Goal: Task Accomplishment & Management: Manage account settings

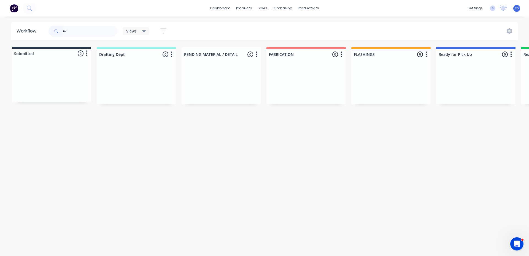
type input "4"
type input "INAX"
click at [458, 90] on p "Req. [DATE]" at bounding box center [449, 91] width 17 height 5
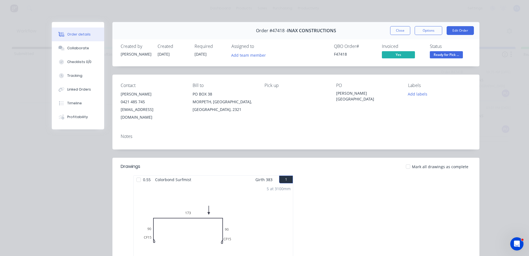
scroll to position [83, 0]
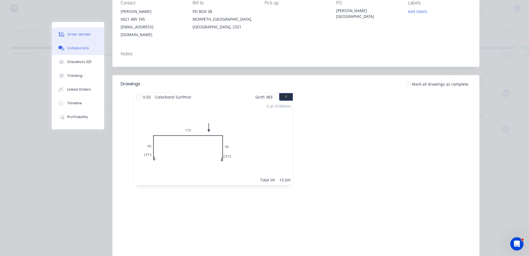
click at [86, 51] on button "Collaborate" at bounding box center [78, 48] width 52 height 14
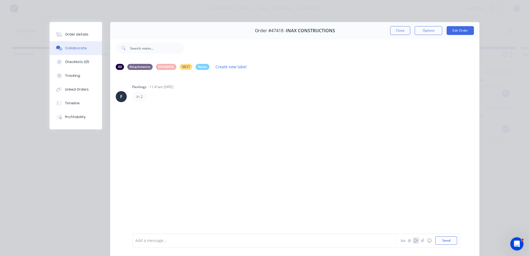
click at [414, 240] on icon "button" at bounding box center [416, 241] width 4 height 4
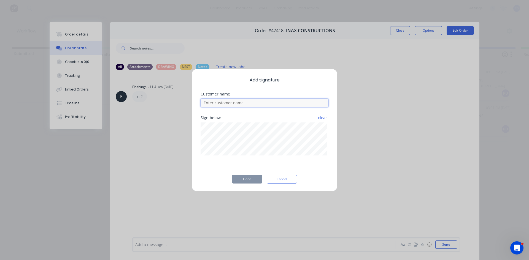
click at [260, 105] on input at bounding box center [265, 103] width 128 height 8
type input "[PERSON_NAME]"
click at [247, 181] on button "Done" at bounding box center [247, 179] width 30 height 9
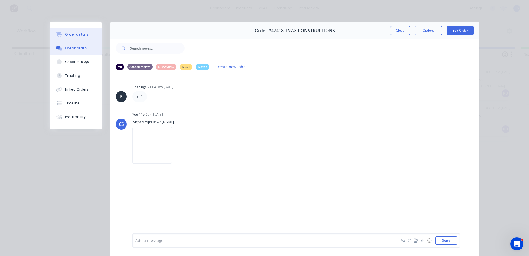
click at [84, 37] on button "Order details" at bounding box center [76, 35] width 52 height 14
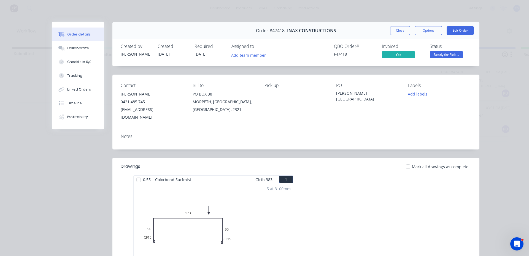
click at [438, 52] on span "Ready for Pick ..." at bounding box center [446, 54] width 33 height 7
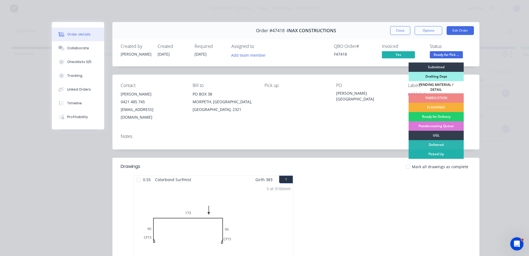
click at [433, 152] on div "Picked Up" at bounding box center [435, 154] width 55 height 9
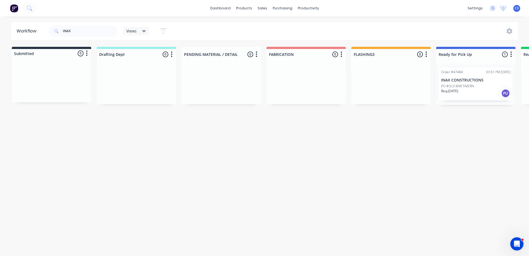
click at [478, 86] on div "PO #OLD BAR TAVERN" at bounding box center [475, 86] width 69 height 5
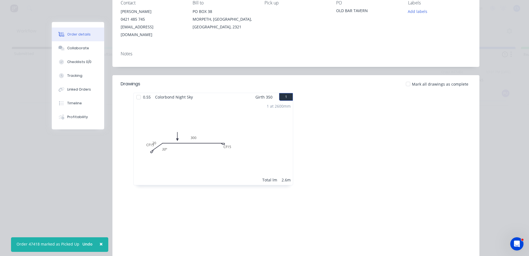
scroll to position [28, 0]
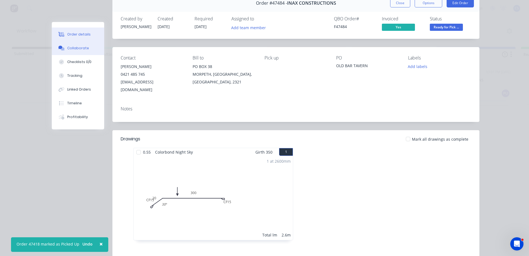
click at [75, 45] on button "Collaborate" at bounding box center [78, 48] width 52 height 14
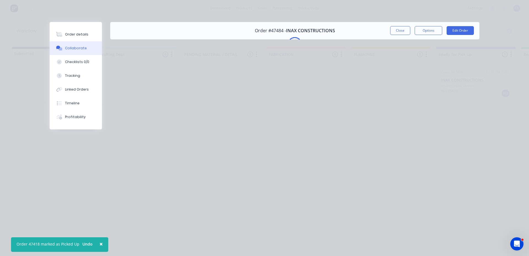
scroll to position [0, 0]
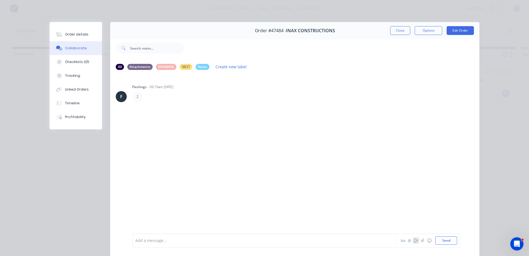
click at [414, 242] on icon "button" at bounding box center [416, 241] width 4 height 4
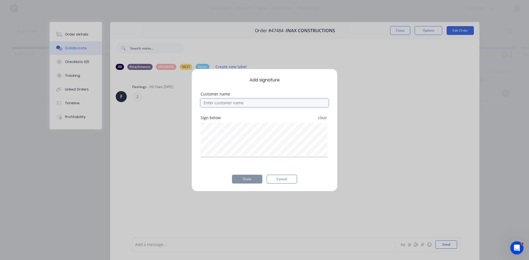
click at [245, 103] on input at bounding box center [265, 103] width 128 height 8
type input "[PERSON_NAME]"
click at [246, 182] on button "Done" at bounding box center [247, 179] width 30 height 9
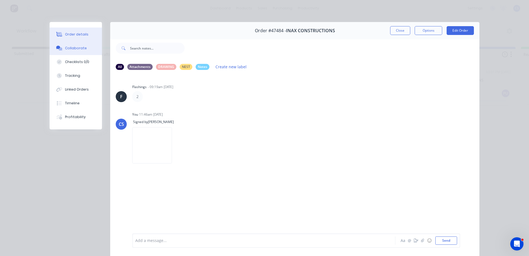
click at [83, 36] on div "Order details" at bounding box center [76, 34] width 23 height 5
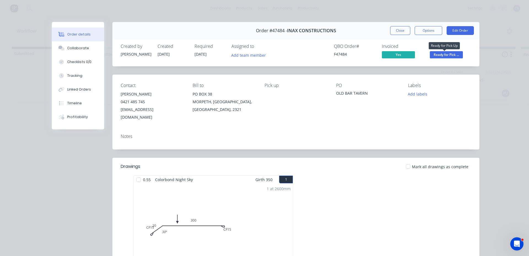
click at [458, 57] on span "Ready for Pick ..." at bounding box center [446, 54] width 33 height 7
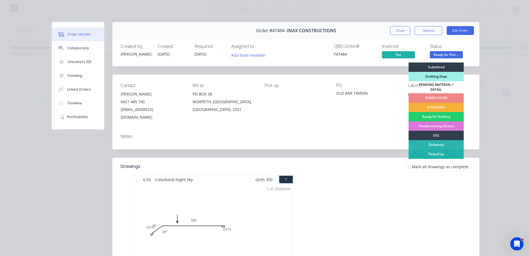
click at [435, 154] on div "Picked Up" at bounding box center [435, 154] width 55 height 9
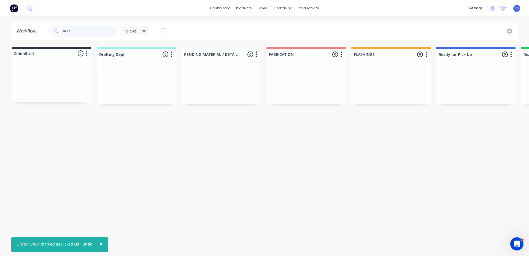
drag, startPoint x: 73, startPoint y: 30, endPoint x: 0, endPoint y: 20, distance: 74.0
click at [0, 20] on div "× Order 47484 marked as Picked Up Undo dashboard products sales purchasing prod…" at bounding box center [264, 111] width 529 height 223
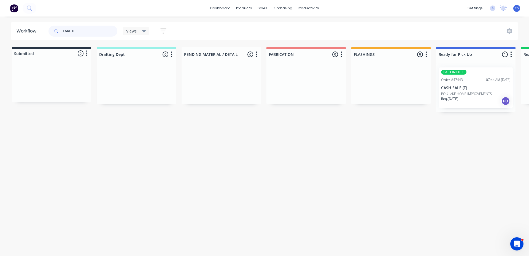
type input "LAKE H"
click at [471, 92] on p "PO #LAKE HOME IMPROVEMENTS" at bounding box center [466, 93] width 51 height 5
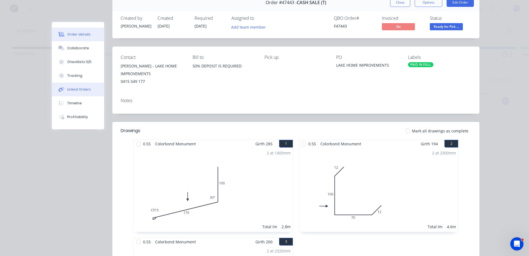
scroll to position [28, 0]
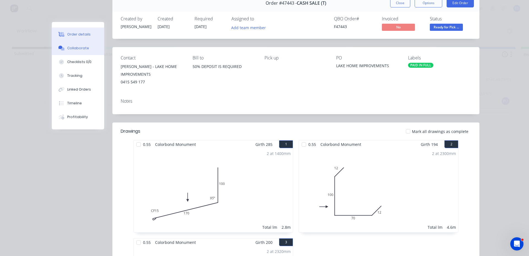
click at [79, 48] on div "Collaborate" at bounding box center [78, 48] width 22 height 5
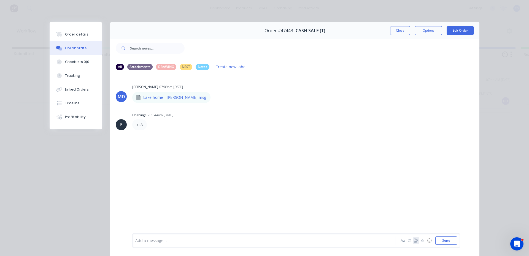
click at [414, 241] on icon "button" at bounding box center [416, 241] width 4 height 4
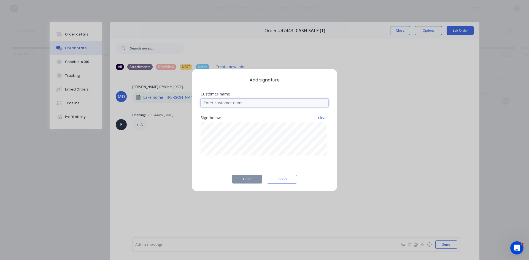
click at [274, 101] on input at bounding box center [265, 103] width 128 height 8
type input "[PERSON_NAME]"
click at [253, 182] on button "Done" at bounding box center [247, 179] width 30 height 9
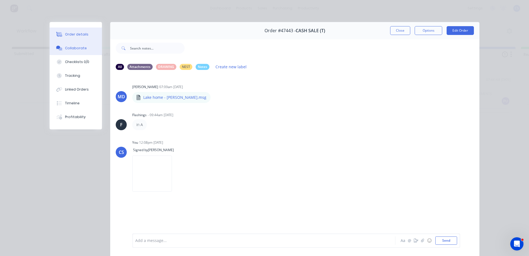
click at [82, 33] on div "Order details" at bounding box center [76, 34] width 23 height 5
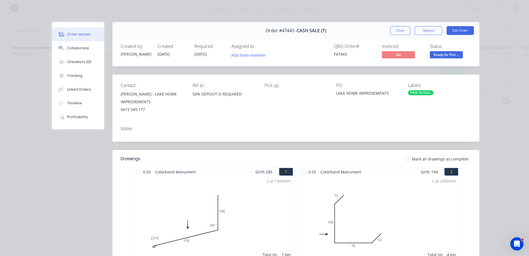
click at [435, 56] on span "Ready for Pick ..." at bounding box center [446, 54] width 33 height 7
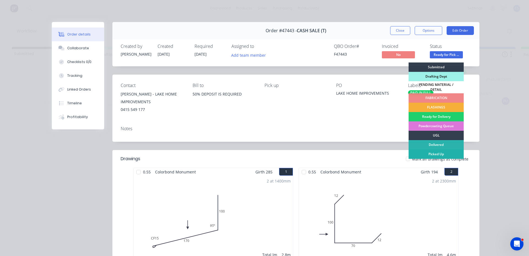
click at [434, 154] on div "Picked Up" at bounding box center [435, 154] width 55 height 9
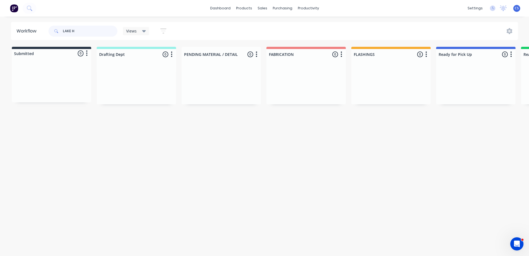
drag, startPoint x: 85, startPoint y: 31, endPoint x: 58, endPoint y: 28, distance: 27.1
click at [58, 28] on div "LAKE H" at bounding box center [82, 31] width 69 height 11
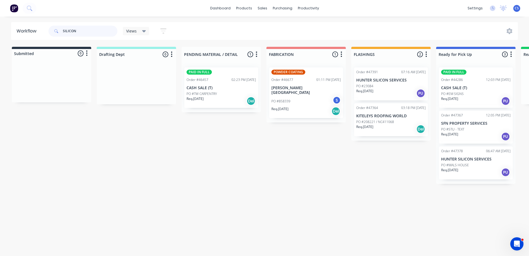
type input "SILICON"
click at [389, 91] on div "Req. [DATE] PU" at bounding box center [390, 93] width 69 height 9
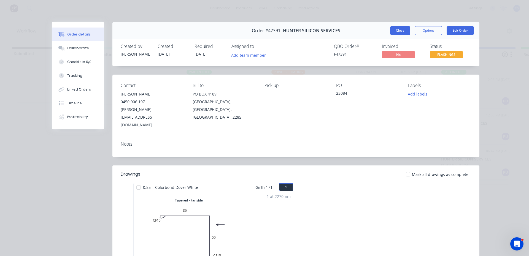
click at [392, 31] on button "Close" at bounding box center [400, 30] width 20 height 9
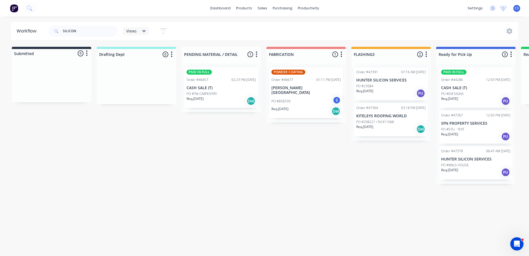
click at [475, 163] on div "PO #MALS HOUSE" at bounding box center [475, 165] width 69 height 5
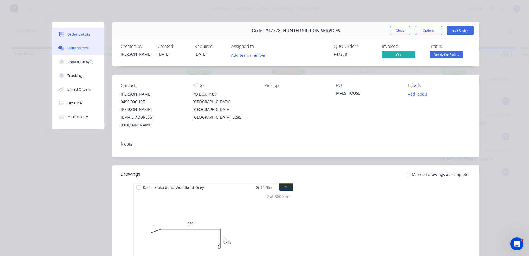
click at [62, 50] on icon at bounding box center [61, 48] width 6 height 5
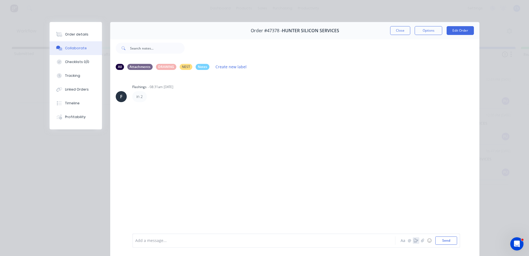
click at [414, 242] on icon "button" at bounding box center [416, 241] width 4 height 4
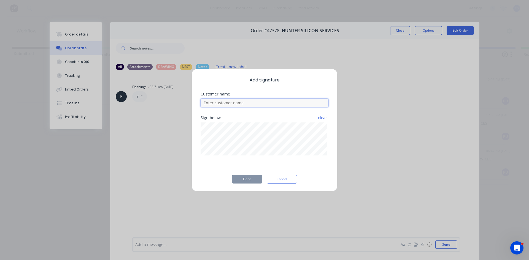
click at [237, 103] on input at bounding box center [265, 103] width 128 height 8
type input "."
click at [239, 177] on button "Done" at bounding box center [247, 179] width 30 height 9
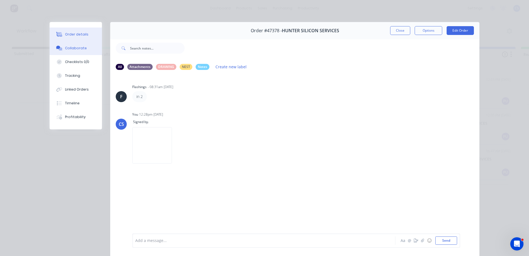
click at [78, 33] on div "Order details" at bounding box center [76, 34] width 23 height 5
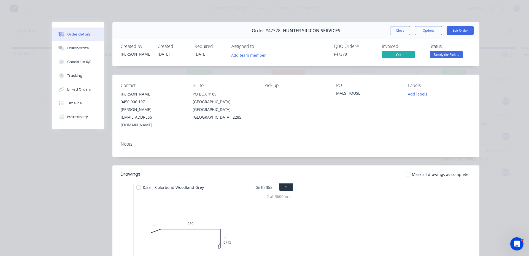
click at [434, 55] on span "Ready for Pick ..." at bounding box center [446, 54] width 33 height 7
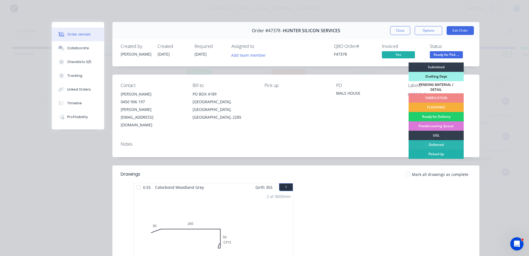
click at [432, 151] on div "Picked Up" at bounding box center [435, 154] width 55 height 9
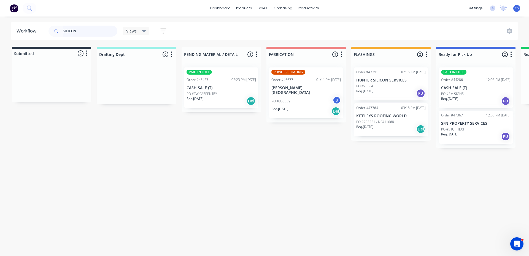
drag, startPoint x: 77, startPoint y: 31, endPoint x: 58, endPoint y: 30, distance: 19.0
click at [58, 30] on div "SILICON" at bounding box center [82, 31] width 69 height 11
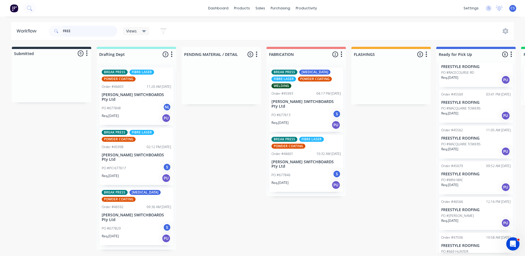
scroll to position [27, 0]
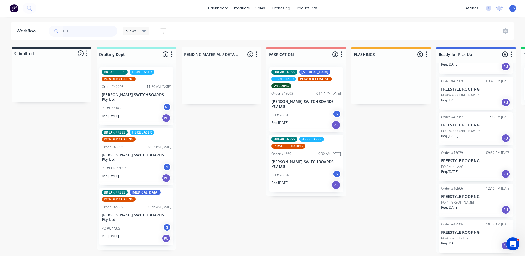
type input "FREE"
click at [461, 236] on p "PO #669 HUNTER" at bounding box center [454, 238] width 27 height 5
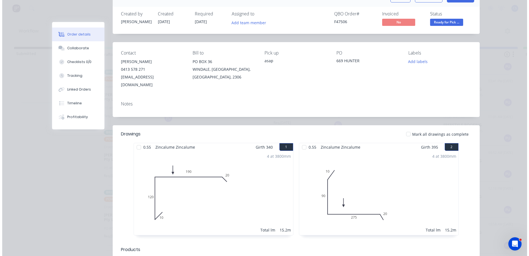
scroll to position [0, 0]
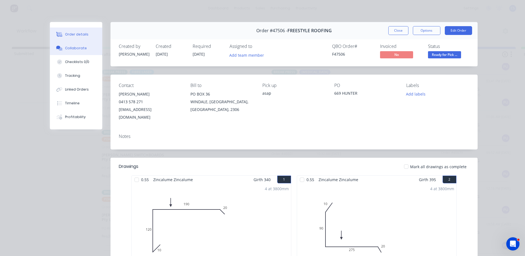
click at [75, 45] on button "Collaborate" at bounding box center [76, 48] width 52 height 14
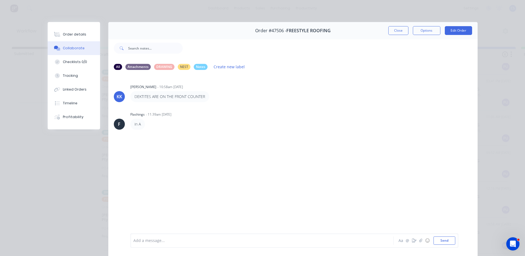
click at [199, 236] on div "Add a message... Aa @ ☺ Send" at bounding box center [294, 241] width 328 height 14
click at [198, 239] on div at bounding box center [254, 241] width 241 height 6
click at [57, 30] on button "Order details" at bounding box center [74, 35] width 52 height 14
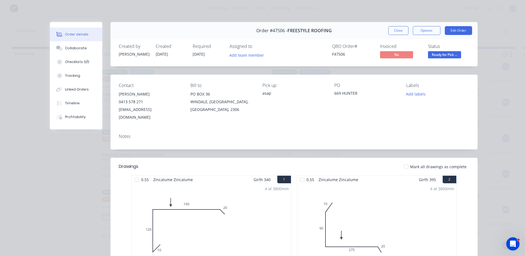
click at [450, 55] on span "Ready for Pick ..." at bounding box center [444, 54] width 33 height 7
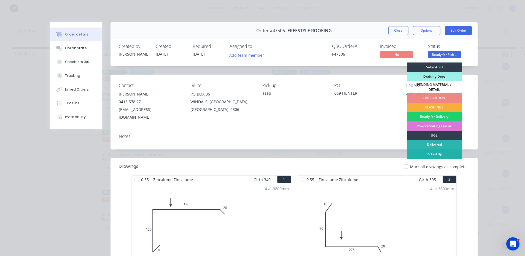
click at [440, 150] on div "Picked Up" at bounding box center [434, 154] width 55 height 9
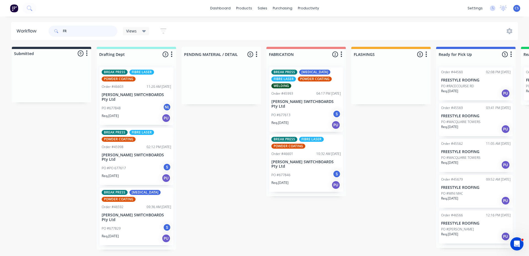
type input "F"
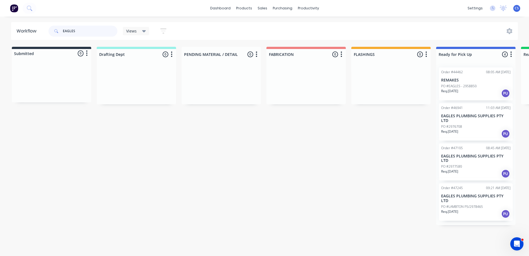
type input "EAGLES"
click at [466, 204] on p "PO #LAMBTON PS/2978465" at bounding box center [462, 206] width 42 height 5
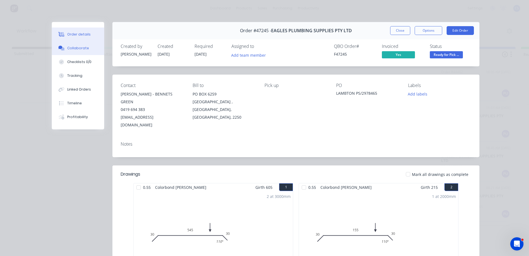
click at [71, 48] on div "Collaborate" at bounding box center [78, 48] width 22 height 5
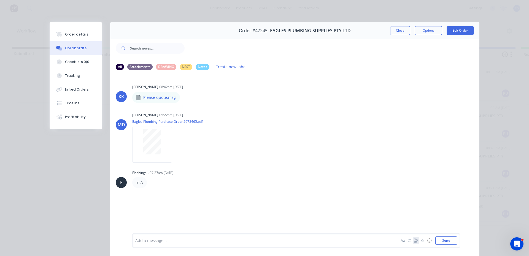
click at [414, 240] on icon "button" at bounding box center [416, 241] width 4 height 4
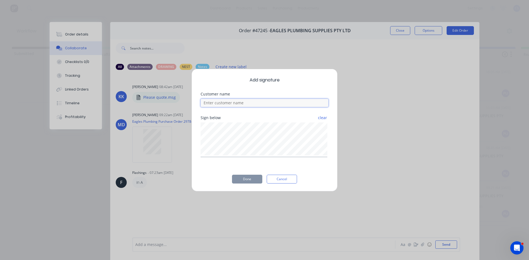
click at [212, 105] on input at bounding box center [265, 103] width 128 height 8
type input "[PERSON_NAME]"
click at [248, 179] on button "Done" at bounding box center [247, 179] width 30 height 9
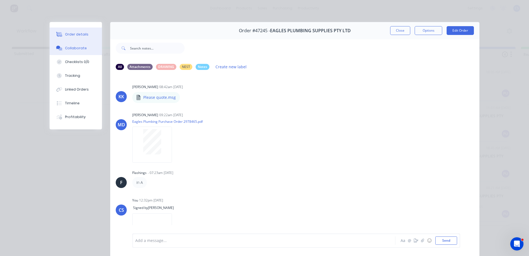
click at [66, 38] on button "Order details" at bounding box center [76, 35] width 52 height 14
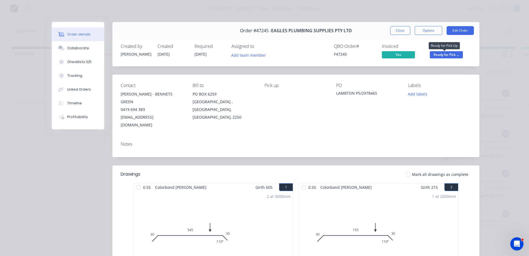
click at [456, 53] on span "Ready for Pick ..." at bounding box center [446, 54] width 33 height 7
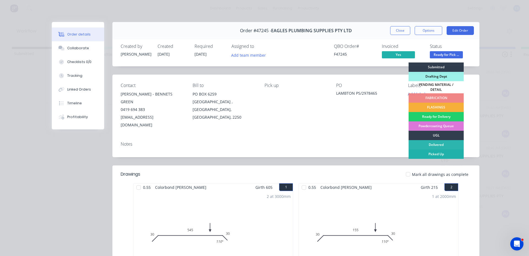
click at [441, 155] on div "Picked Up" at bounding box center [435, 154] width 55 height 9
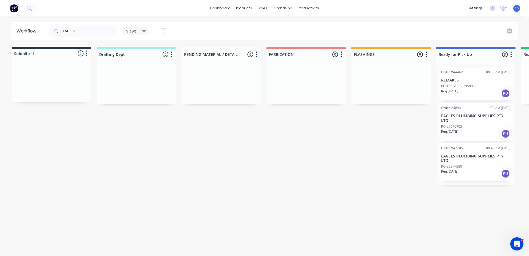
click at [450, 154] on div "Order #47105 08:45 AM [DATE] EAGLES PLUMBING SUPPLIES PTY LTD PO #2977580 Req. …" at bounding box center [476, 162] width 74 height 37
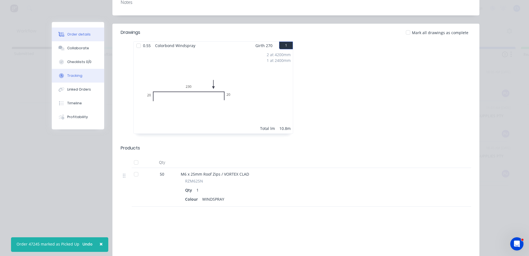
scroll to position [110, 0]
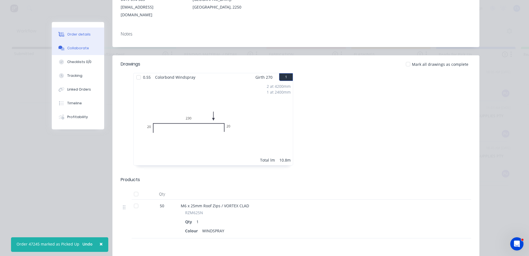
click at [65, 44] on button "Collaborate" at bounding box center [78, 48] width 52 height 14
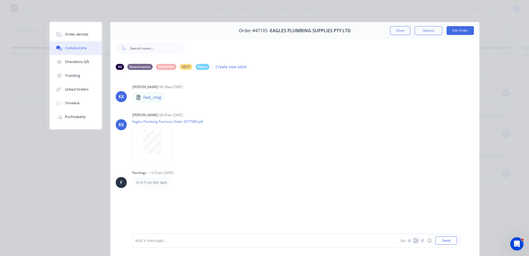
click at [414, 240] on icon "button" at bounding box center [416, 241] width 4 height 4
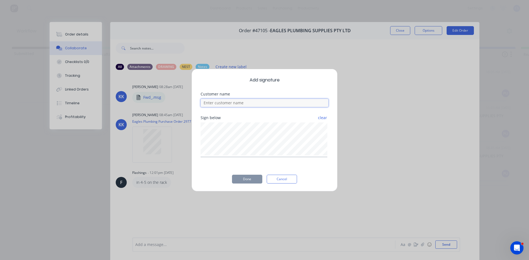
click at [208, 101] on input at bounding box center [265, 103] width 128 height 8
type input "[PERSON_NAME]"
click at [249, 182] on button "Done" at bounding box center [247, 179] width 30 height 9
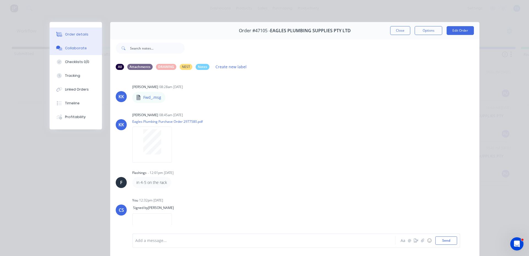
click at [85, 31] on button "Order details" at bounding box center [76, 35] width 52 height 14
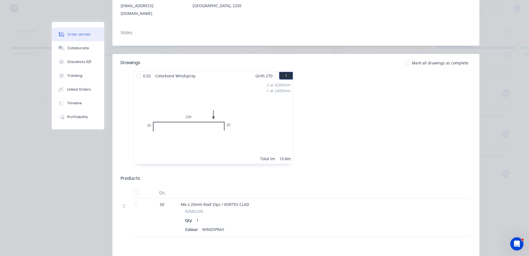
scroll to position [55, 0]
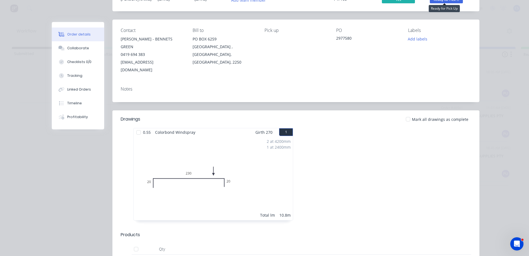
click at [447, 2] on span "Ready for Pick ..." at bounding box center [446, -1] width 33 height 7
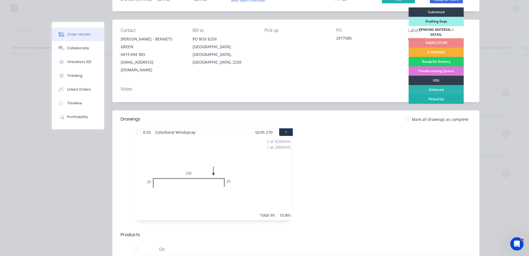
click at [450, 96] on div "Picked Up" at bounding box center [435, 98] width 55 height 9
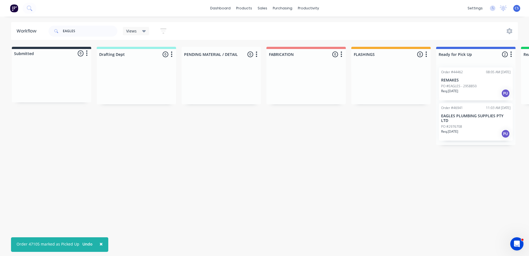
click at [458, 129] on p "Req. [DATE]" at bounding box center [449, 131] width 17 height 5
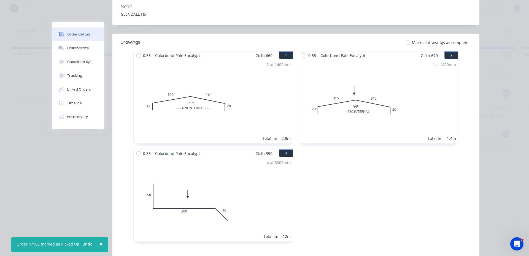
scroll to position [224, 0]
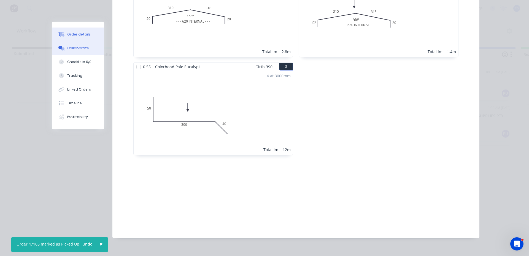
click at [83, 51] on button "Collaborate" at bounding box center [78, 48] width 52 height 14
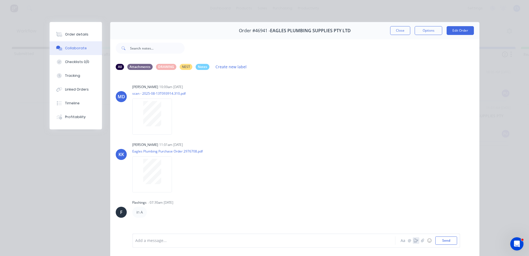
click at [413, 243] on button "button" at bounding box center [416, 240] width 7 height 7
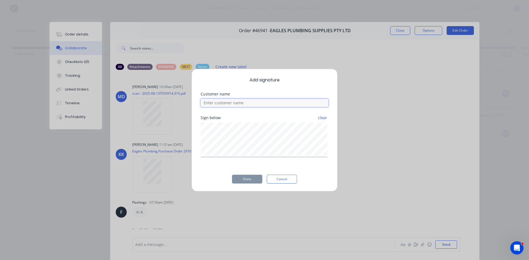
click at [225, 100] on input at bounding box center [265, 103] width 128 height 8
type input "[PERSON_NAME]"
click at [252, 178] on button "Done" at bounding box center [247, 179] width 30 height 9
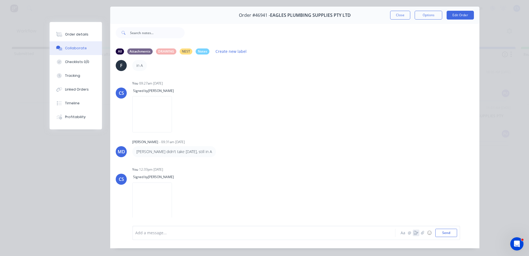
scroll to position [29, 0]
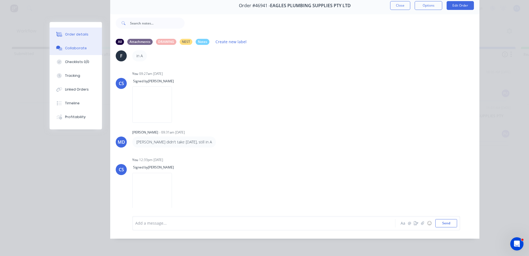
click at [76, 32] on button "Order details" at bounding box center [76, 35] width 52 height 14
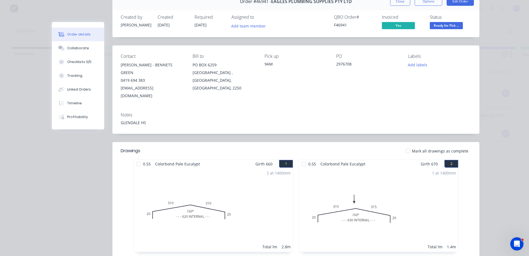
click at [444, 29] on span "Ready for Pick ..." at bounding box center [446, 25] width 33 height 7
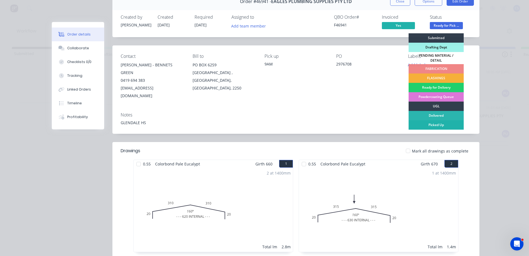
click at [436, 121] on div "Picked Up" at bounding box center [435, 124] width 55 height 9
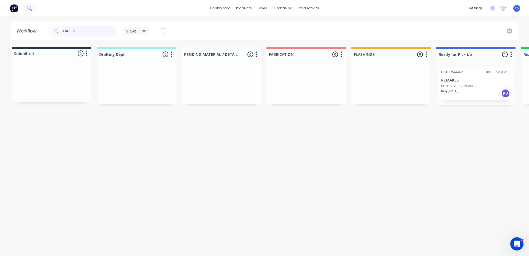
drag, startPoint x: 84, startPoint y: 33, endPoint x: 34, endPoint y: 12, distance: 54.3
click at [34, 12] on div "dashboard products sales purchasing productivity dashboard products Product Cat…" at bounding box center [264, 111] width 529 height 223
type input "HELL"
click at [463, 98] on div "Req. [DATE] PU" at bounding box center [475, 100] width 69 height 9
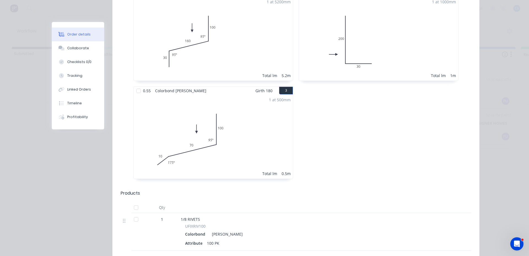
scroll to position [29, 0]
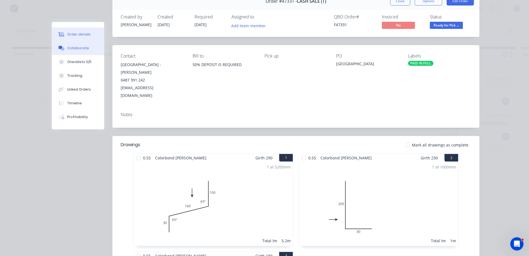
click at [80, 51] on button "Collaborate" at bounding box center [78, 48] width 52 height 14
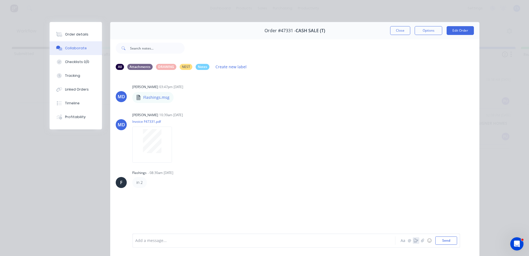
click at [415, 241] on icon "button" at bounding box center [416, 241] width 4 height 4
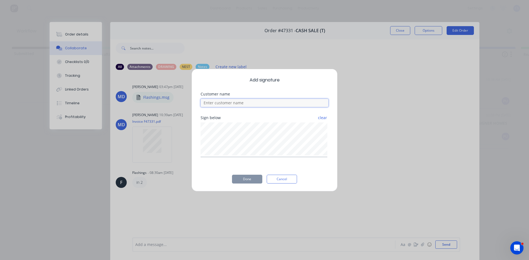
click at [252, 105] on input at bounding box center [265, 103] width 128 height 8
type input "[PERSON_NAME]"
click at [246, 175] on button "Done" at bounding box center [247, 179] width 30 height 9
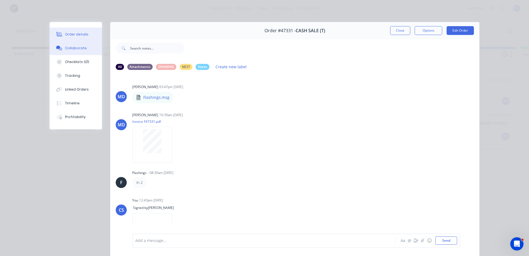
click at [82, 32] on div "Order details" at bounding box center [76, 34] width 23 height 5
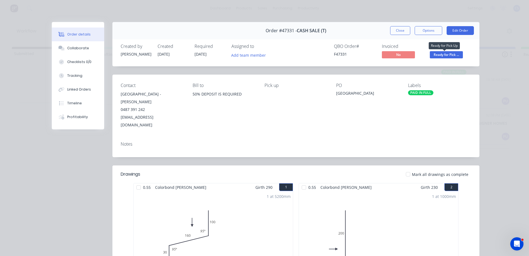
click at [447, 52] on span "Ready for Pick ..." at bounding box center [446, 54] width 33 height 7
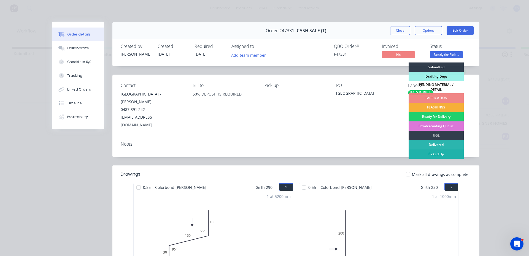
click at [427, 150] on div "Picked Up" at bounding box center [435, 154] width 55 height 9
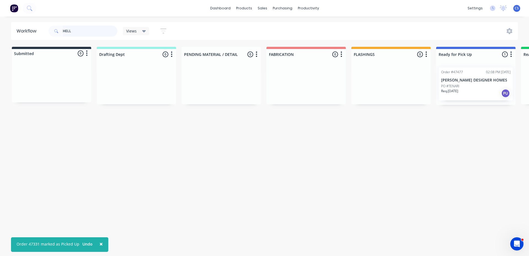
drag, startPoint x: 78, startPoint y: 34, endPoint x: 18, endPoint y: 0, distance: 68.8
click at [7, 5] on div "× Order 47331 marked as Picked Up Undo dashboard products sales purchasing prod…" at bounding box center [264, 111] width 529 height 223
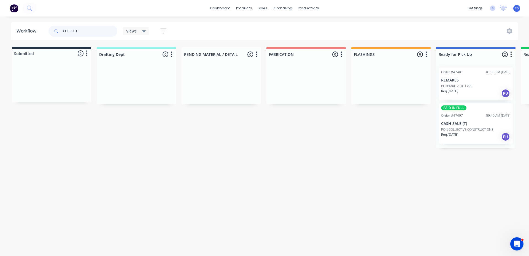
type input "COLLECT"
click at [465, 139] on div "Req. [DATE] PU" at bounding box center [475, 136] width 69 height 9
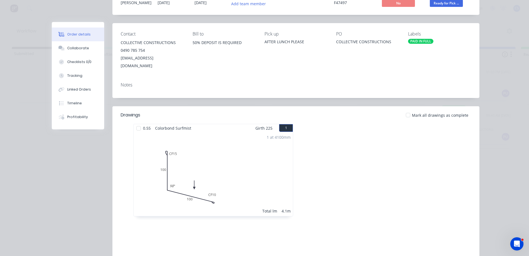
scroll to position [113, 0]
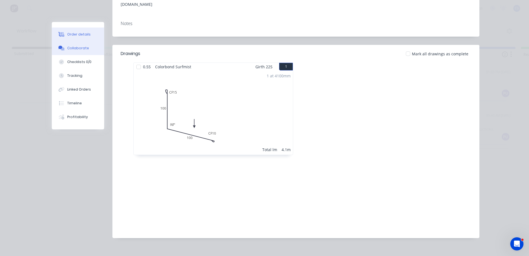
click at [91, 51] on button "Collaborate" at bounding box center [78, 48] width 52 height 14
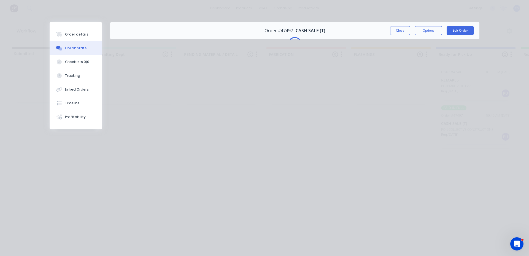
scroll to position [0, 0]
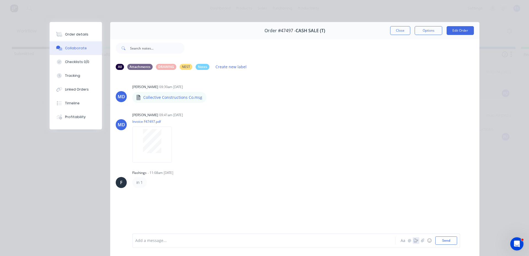
click at [414, 241] on icon "button" at bounding box center [416, 241] width 4 height 4
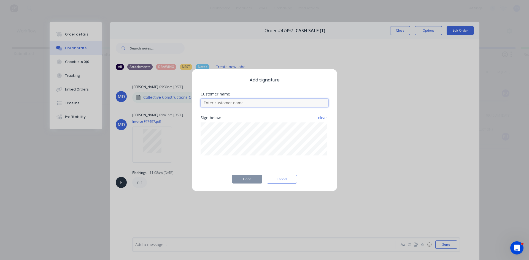
click at [250, 103] on input at bounding box center [265, 103] width 128 height 8
type input "[PERSON_NAME]"
click at [241, 176] on button "Done" at bounding box center [247, 179] width 30 height 9
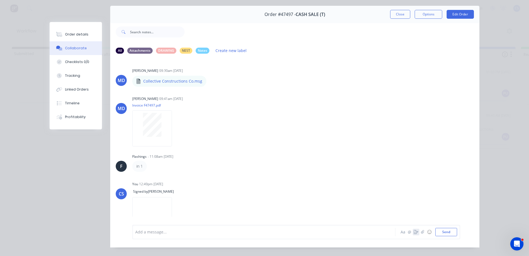
scroll to position [29, 0]
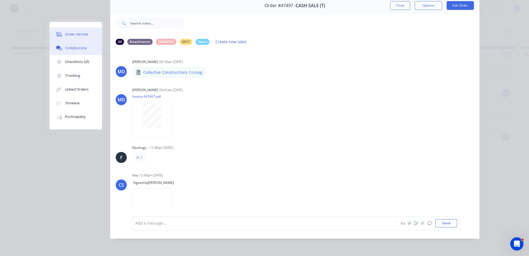
click at [72, 29] on button "Order details" at bounding box center [76, 35] width 52 height 14
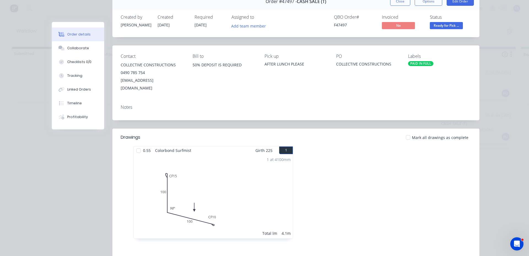
click at [445, 29] on button "Ready for Pick ..." at bounding box center [446, 26] width 33 height 8
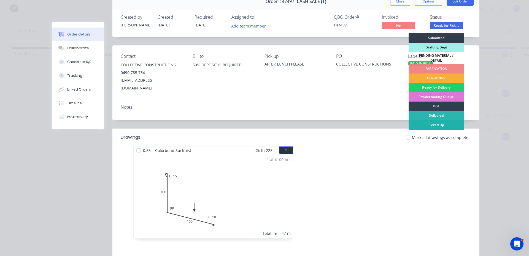
click at [428, 125] on div "Picked Up" at bounding box center [435, 124] width 55 height 9
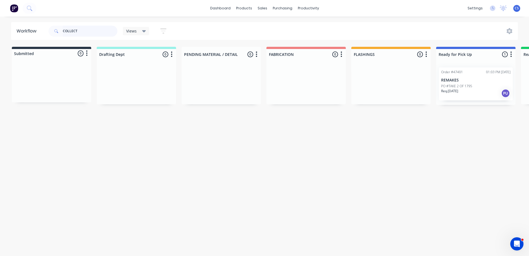
click at [91, 35] on input "COLLECT" at bounding box center [90, 31] width 55 height 11
type input "C"
type input "[GEOGRAPHIC_DATA]"
click at [463, 82] on p "[GEOGRAPHIC_DATA] ROOFING" at bounding box center [475, 80] width 69 height 5
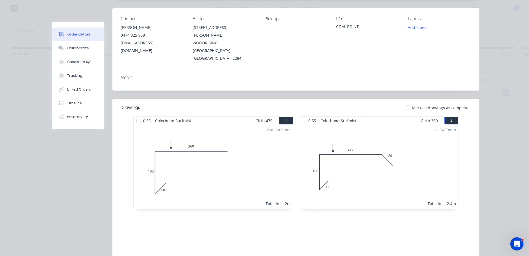
scroll to position [113, 0]
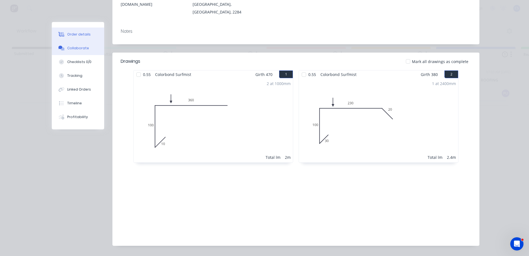
click at [78, 51] on button "Collaborate" at bounding box center [78, 48] width 52 height 14
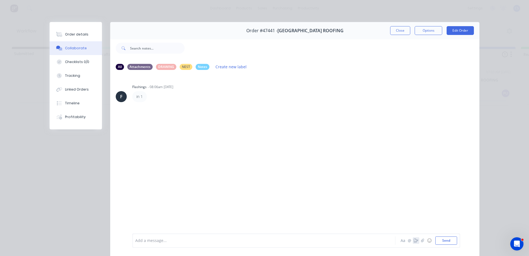
click at [414, 242] on icon "button" at bounding box center [416, 241] width 4 height 4
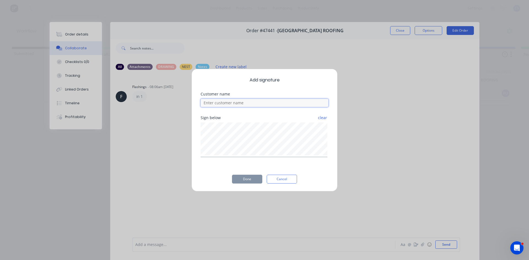
click at [229, 106] on input at bounding box center [265, 103] width 128 height 8
type input "[PERSON_NAME]"
click at [249, 178] on button "Done" at bounding box center [247, 179] width 30 height 9
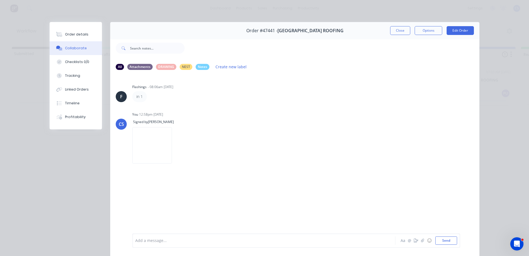
click at [83, 33] on div "Order details" at bounding box center [76, 34] width 23 height 5
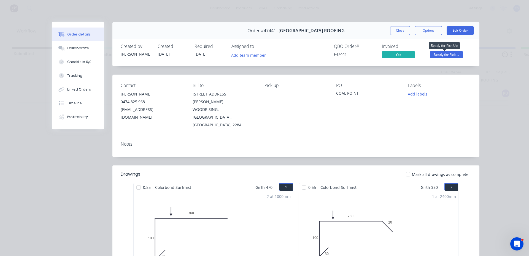
click at [450, 55] on span "Ready for Pick ..." at bounding box center [446, 54] width 33 height 7
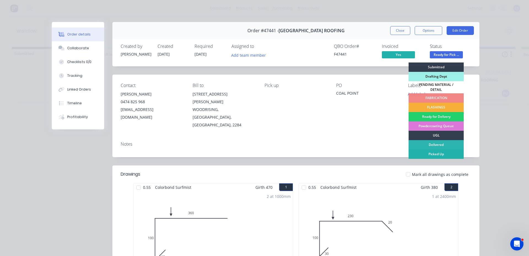
click at [435, 155] on div "Picked Up" at bounding box center [435, 154] width 55 height 9
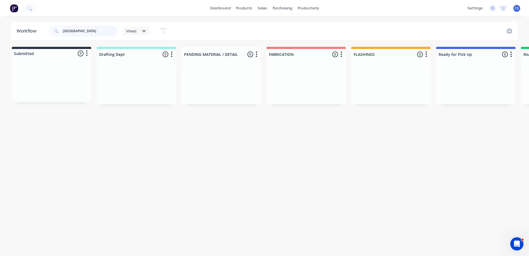
drag, startPoint x: 80, startPoint y: 29, endPoint x: 0, endPoint y: 21, distance: 80.4
click at [0, 21] on div "dashboard products sales purchasing productivity dashboard products Product Cat…" at bounding box center [264, 111] width 529 height 223
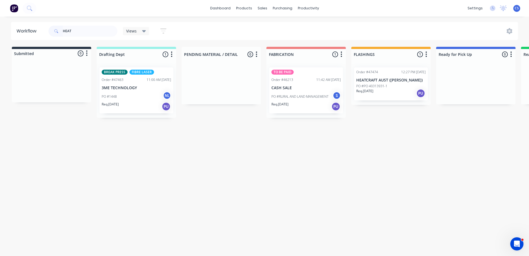
click at [378, 88] on p "PO #PO 40313931-1" at bounding box center [371, 86] width 31 height 5
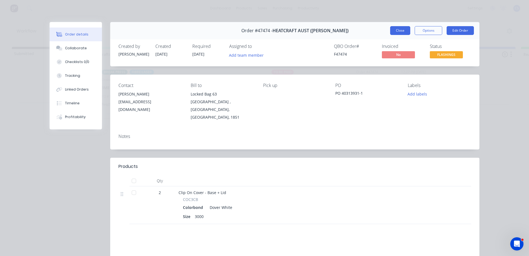
click at [400, 29] on button "Close" at bounding box center [400, 30] width 20 height 9
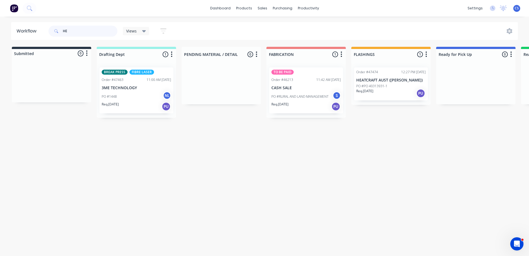
type input "H"
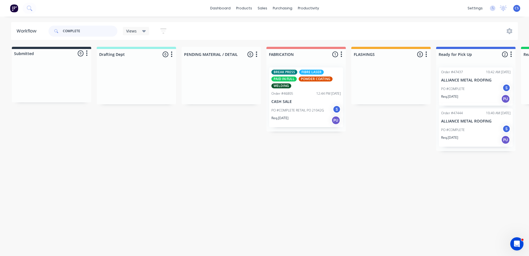
type input "COMPLETE"
click at [456, 93] on div "PO #COMPLETE S" at bounding box center [475, 89] width 69 height 10
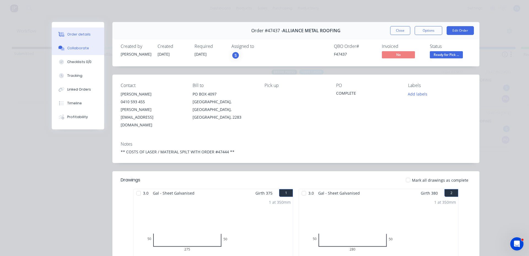
click at [79, 44] on button "Collaborate" at bounding box center [78, 48] width 52 height 14
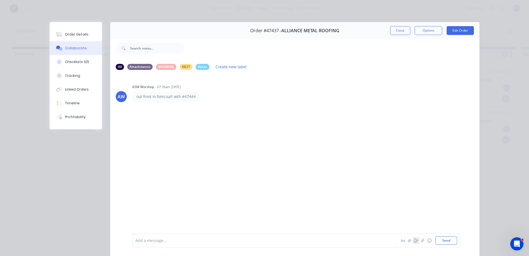
click at [414, 242] on icon "button" at bounding box center [416, 241] width 4 height 4
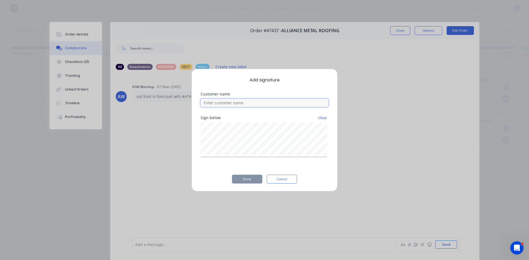
click at [298, 102] on input at bounding box center [265, 103] width 128 height 8
type input "[PERSON_NAME]"
click at [248, 181] on button "Done" at bounding box center [247, 179] width 30 height 9
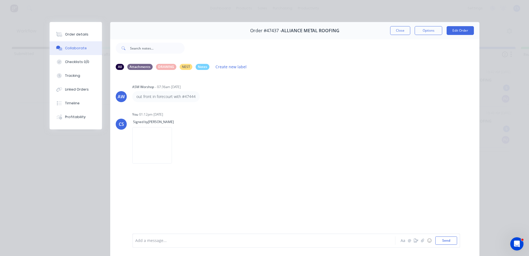
drag, startPoint x: 79, startPoint y: 35, endPoint x: 199, endPoint y: 33, distance: 120.9
click at [78, 34] on div "Order details" at bounding box center [76, 34] width 23 height 5
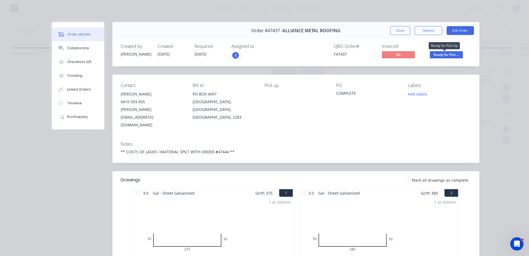
click at [449, 52] on span "Ready for Pick ..." at bounding box center [446, 54] width 33 height 7
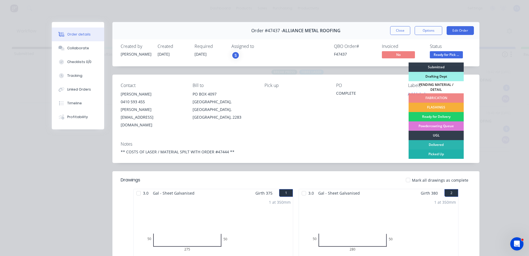
click at [441, 150] on div "Picked Up" at bounding box center [435, 154] width 55 height 9
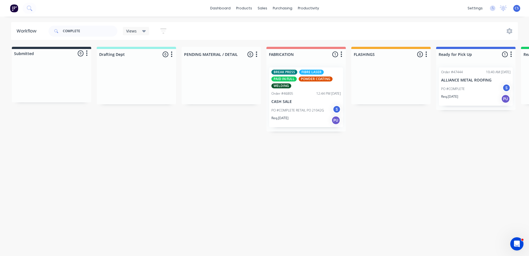
click at [452, 92] on div "PO #COMPLETE S" at bounding box center [475, 89] width 69 height 10
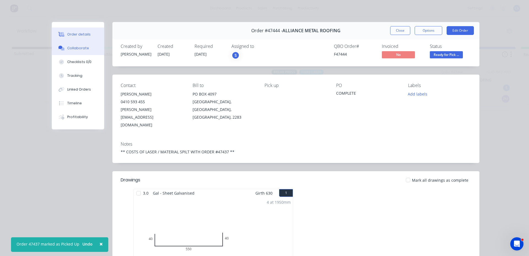
click at [61, 48] on icon at bounding box center [63, 48] width 4 height 3
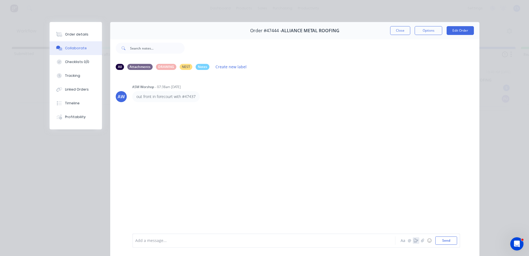
click at [415, 242] on icon "button" at bounding box center [416, 241] width 4 height 4
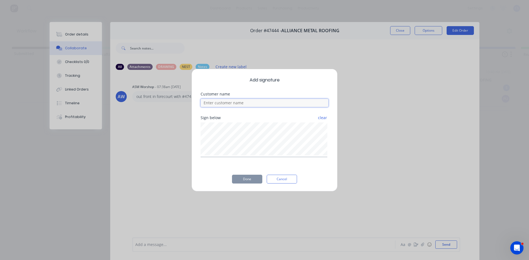
click at [252, 102] on input at bounding box center [265, 103] width 128 height 8
type input "[PERSON_NAME]"
click at [249, 178] on button "Done" at bounding box center [247, 179] width 30 height 9
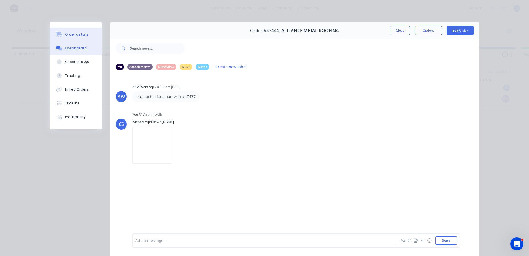
click at [64, 32] on button "Order details" at bounding box center [76, 35] width 52 height 14
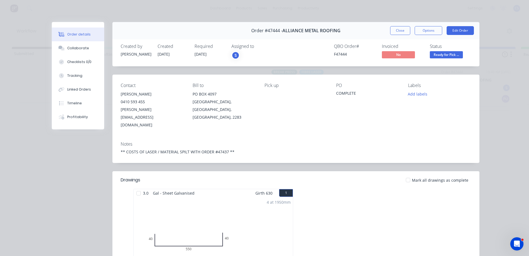
click at [447, 59] on button "Ready for Pick ..." at bounding box center [446, 55] width 33 height 8
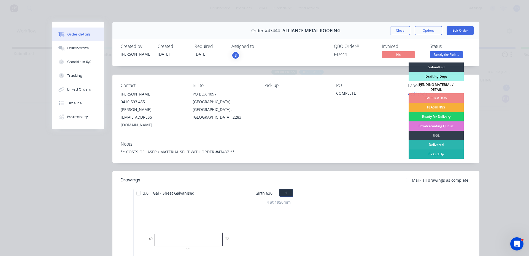
click at [428, 151] on div "Picked Up" at bounding box center [435, 154] width 55 height 9
